Goal: Find specific page/section: Find specific page/section

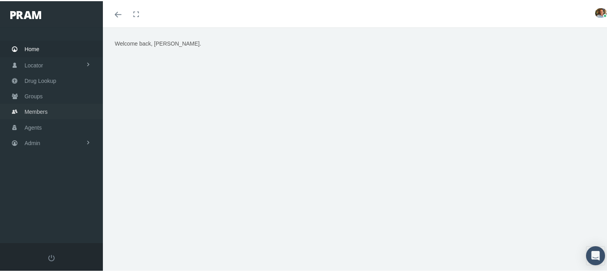
click at [34, 112] on span "Members" at bounding box center [36, 110] width 23 height 15
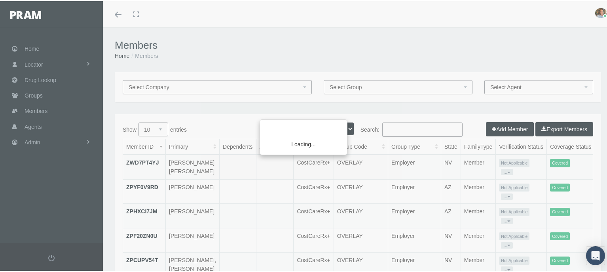
click at [428, 129] on div "Loading..." at bounding box center [303, 136] width 607 height 272
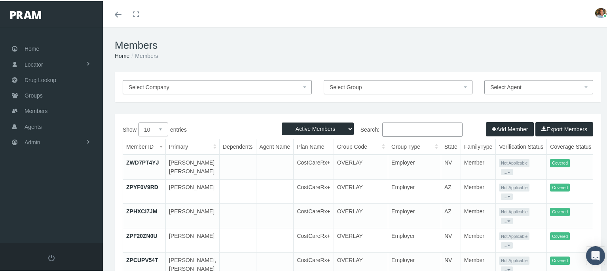
click at [428, 129] on input "Search:" at bounding box center [422, 128] width 80 height 14
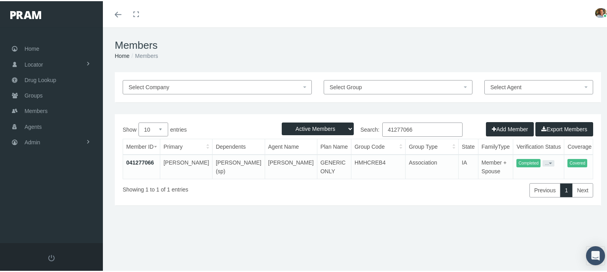
type input "41277066"
click at [150, 161] on link "041277066" at bounding box center [140, 161] width 28 height 6
